Goal: Navigation & Orientation: Find specific page/section

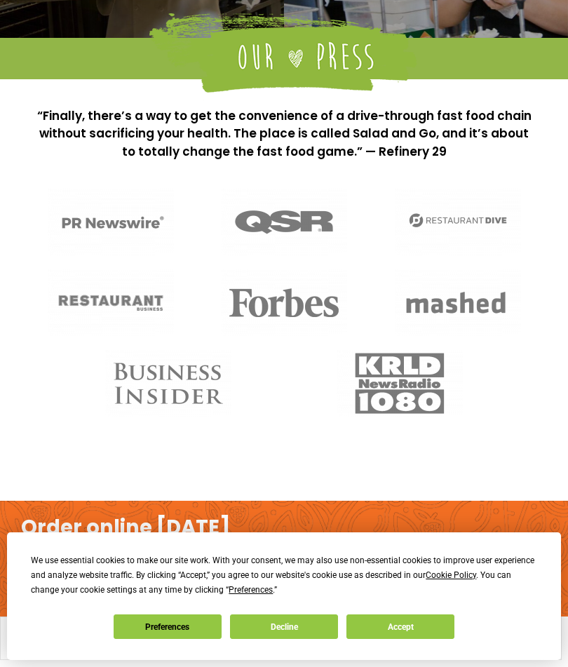
scroll to position [1073, 0]
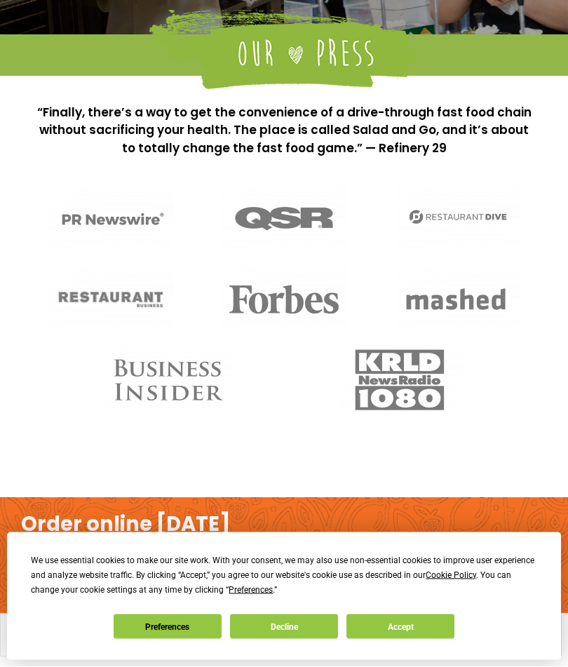
click at [411, 639] on button "Accept" at bounding box center [401, 627] width 108 height 25
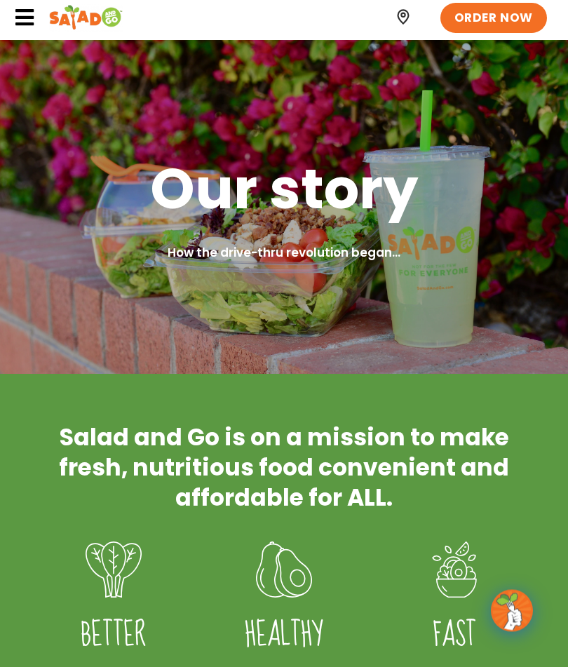
scroll to position [0, 0]
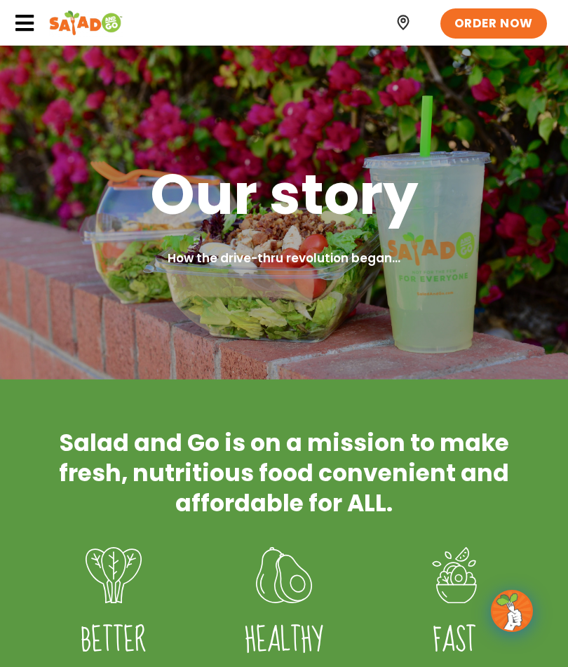
click at [9, 27] on div "ORDER NOW" at bounding box center [284, 23] width 568 height 46
click at [6, 15] on div "ORDER NOW" at bounding box center [284, 23] width 568 height 46
click at [11, 21] on div "ORDER NOW" at bounding box center [284, 23] width 568 height 46
click at [27, 19] on icon at bounding box center [24, 23] width 21 height 21
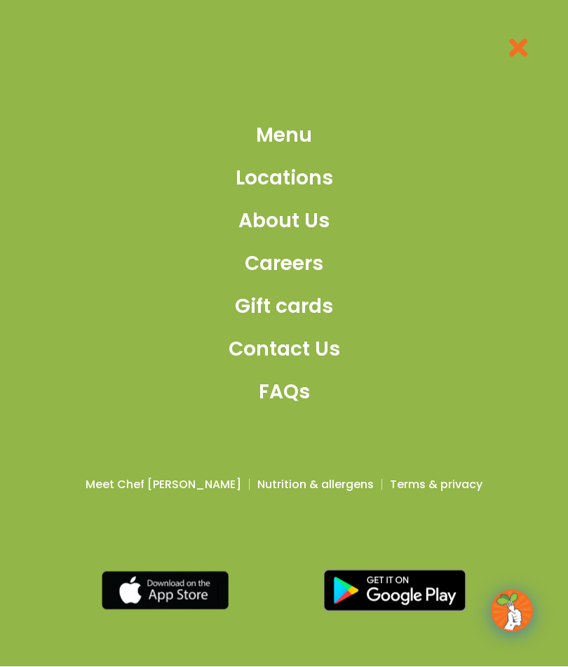
scroll to position [1136, 0]
click at [35, 8] on div "Menu Locations About Us Careers Gift cards Contact Us FAQs Meet Chef [PERSON_NA…" at bounding box center [284, 333] width 568 height 667
click at [300, 193] on span "Locations" at bounding box center [285, 178] width 98 height 29
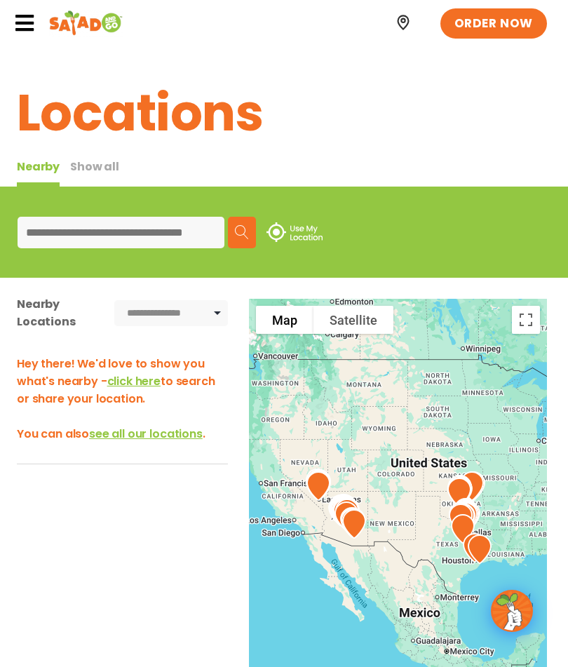
click at [22, 25] on icon at bounding box center [24, 23] width 21 height 21
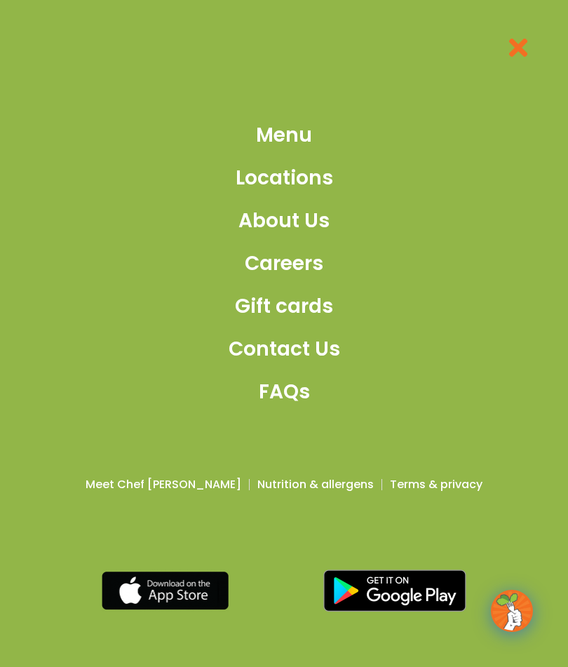
click at [298, 279] on span "Careers" at bounding box center [284, 263] width 79 height 29
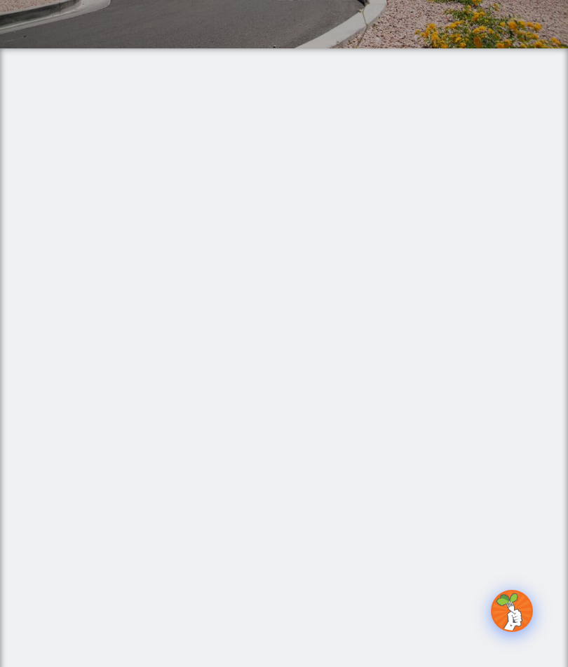
scroll to position [330, 0]
